Goal: Task Accomplishment & Management: Manage account settings

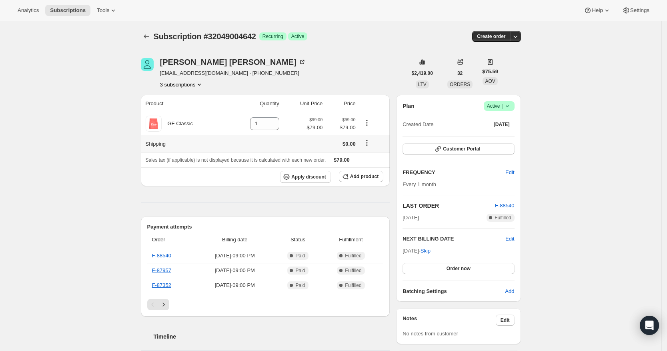
click at [369, 145] on icon "Shipping actions" at bounding box center [367, 143] width 8 height 8
click at [190, 199] on div "Product Quantity Unit Price Price GF Classic 1 $99.00 $79.00 $99.00 $79.00 Ship…" at bounding box center [265, 354] width 249 height 519
click at [310, 178] on span "Apply discount" at bounding box center [308, 177] width 35 height 6
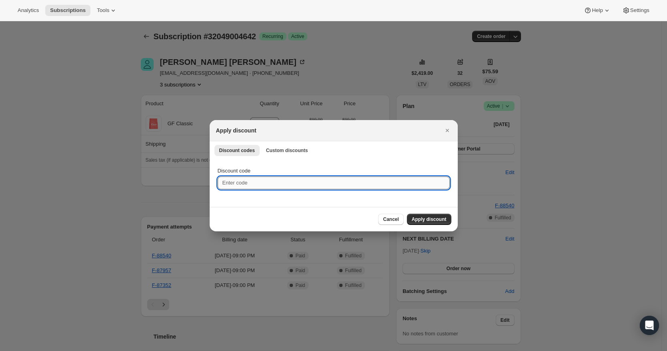
click at [291, 185] on input "Discount code" at bounding box center [334, 182] width 232 height 13
click at [289, 150] on span "Custom discounts" at bounding box center [287, 150] width 42 height 6
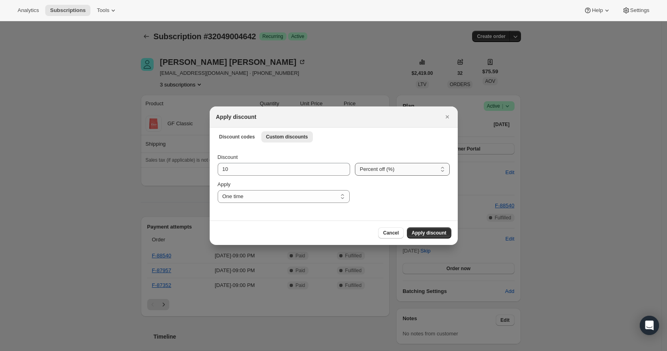
click at [398, 168] on select "Percent off (%) Amount off ($)" at bounding box center [402, 169] width 94 height 13
select select "fixed"
click at [356, 163] on select "Percent off (%) Amount off ($)" at bounding box center [402, 169] width 94 height 13
click at [431, 236] on button "Apply discount" at bounding box center [429, 232] width 44 height 11
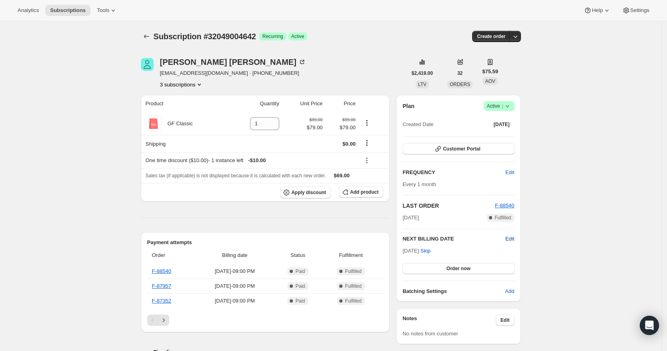
click at [509, 238] on span "Edit" at bounding box center [509, 239] width 9 height 8
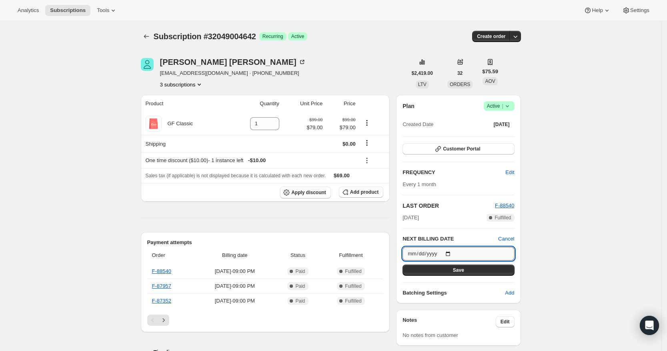
click at [429, 255] on input "[DATE]" at bounding box center [459, 254] width 112 height 14
click at [455, 254] on input "[DATE]" at bounding box center [459, 254] width 112 height 14
click at [454, 252] on input "[DATE]" at bounding box center [459, 254] width 112 height 14
type input "[DATE]"
click at [456, 271] on span "Save" at bounding box center [458, 270] width 11 height 6
